Goal: Transaction & Acquisition: Download file/media

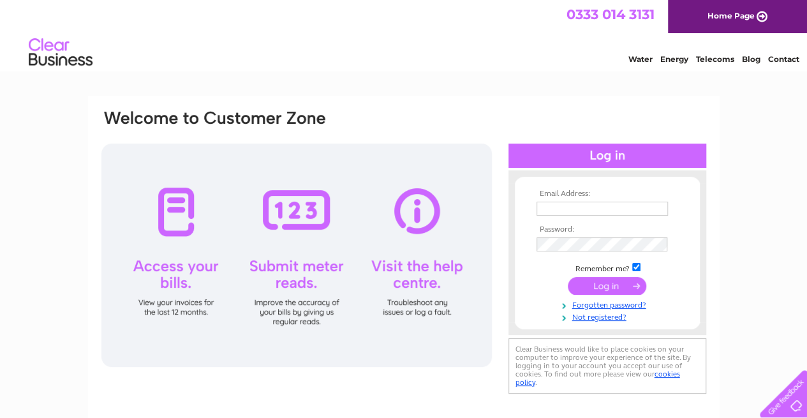
click at [607, 200] on td at bounding box center [607, 208] width 148 height 20
click at [603, 212] on input "text" at bounding box center [602, 209] width 133 height 15
type input "gul.sadet@gmail.com"
click at [608, 287] on input "submit" at bounding box center [607, 286] width 78 height 18
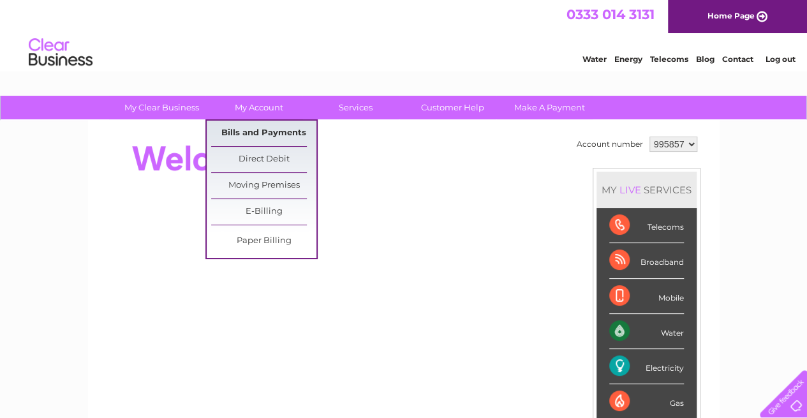
click at [251, 129] on link "Bills and Payments" at bounding box center [263, 134] width 105 height 26
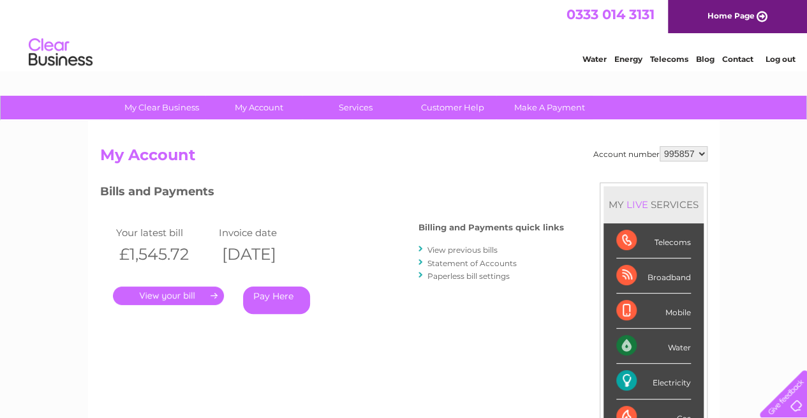
click at [468, 246] on link "View previous bills" at bounding box center [462, 250] width 70 height 10
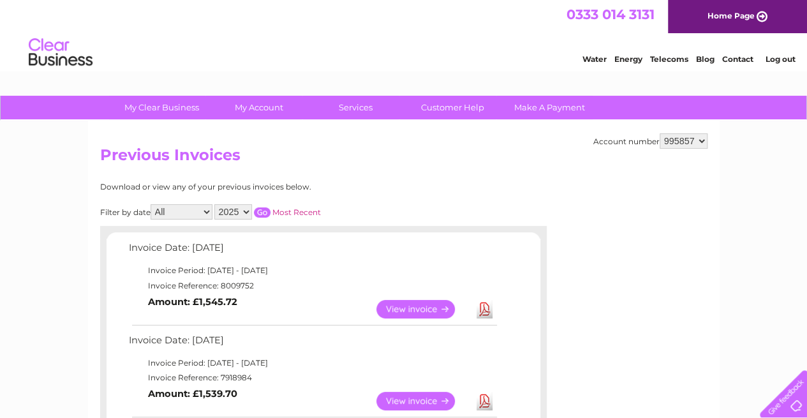
click at [485, 304] on link "Download" at bounding box center [484, 309] width 16 height 18
click at [490, 395] on link "Download" at bounding box center [484, 401] width 16 height 18
click at [481, 400] on link "Download" at bounding box center [484, 401] width 16 height 18
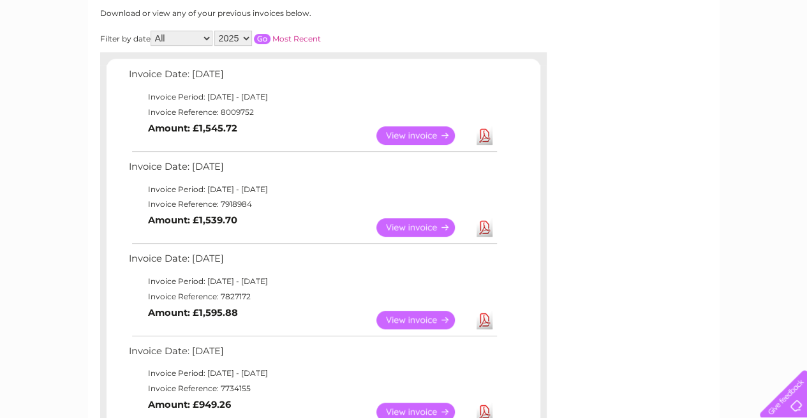
scroll to position [179, 0]
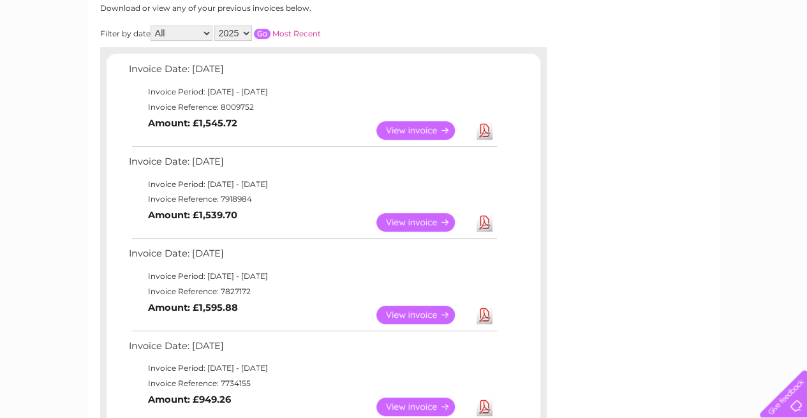
click at [487, 308] on link "Download" at bounding box center [484, 315] width 16 height 18
click at [484, 405] on link "Download" at bounding box center [484, 406] width 16 height 18
